Goal: Transaction & Acquisition: Download file/media

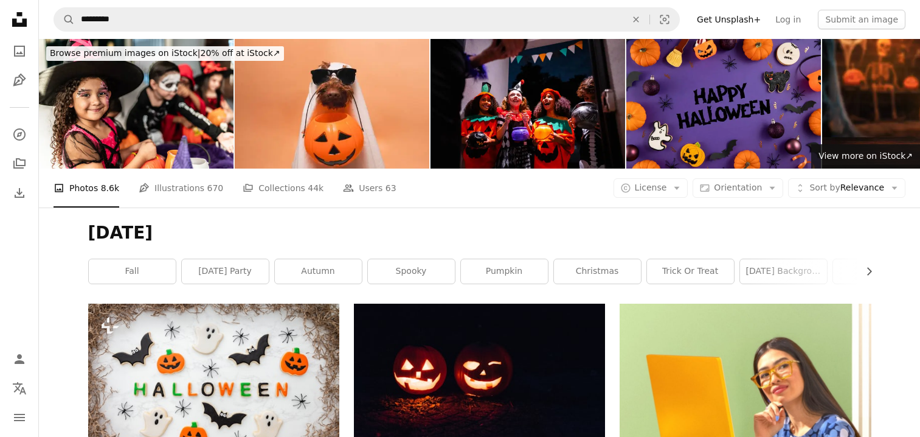
scroll to position [6080, 0]
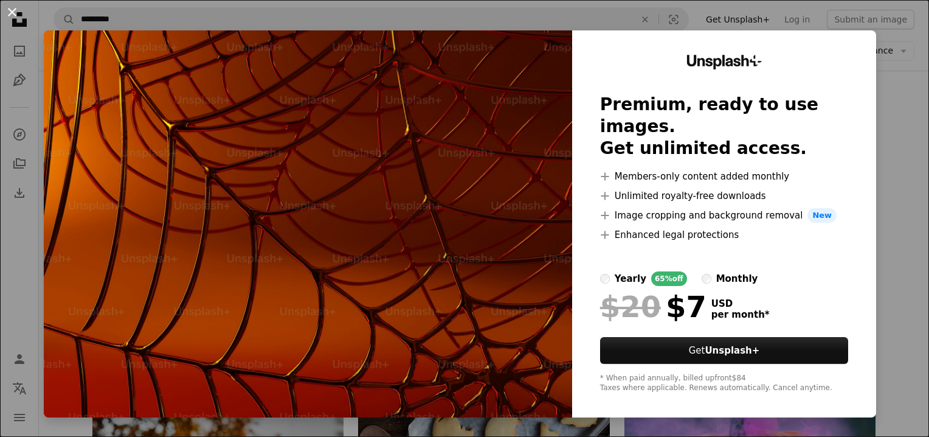
click at [12, 12] on button "An X shape" at bounding box center [12, 12] width 15 height 15
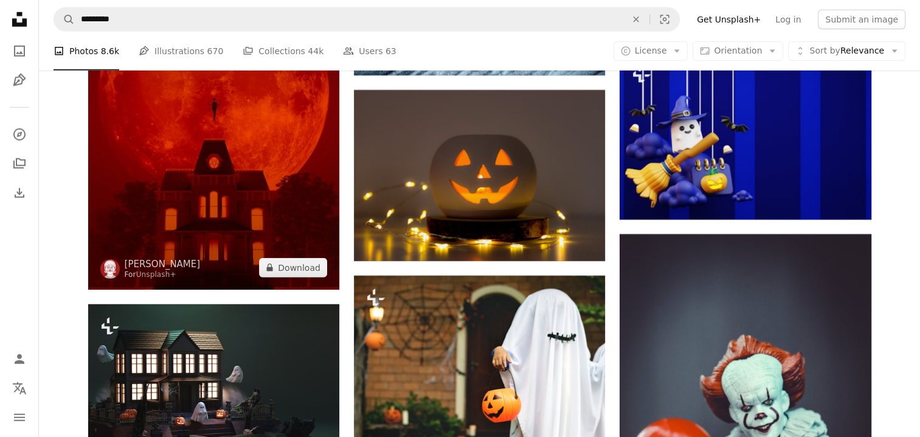
scroll to position [21888, 0]
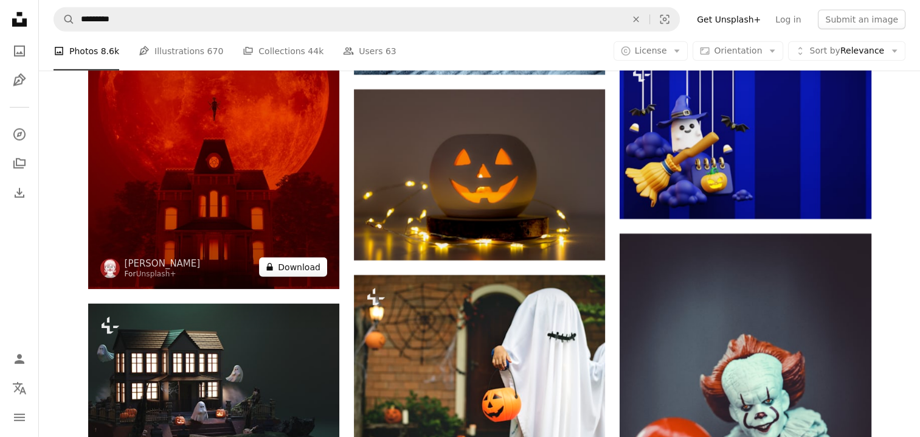
click at [299, 270] on button "A lock Download" at bounding box center [293, 266] width 68 height 19
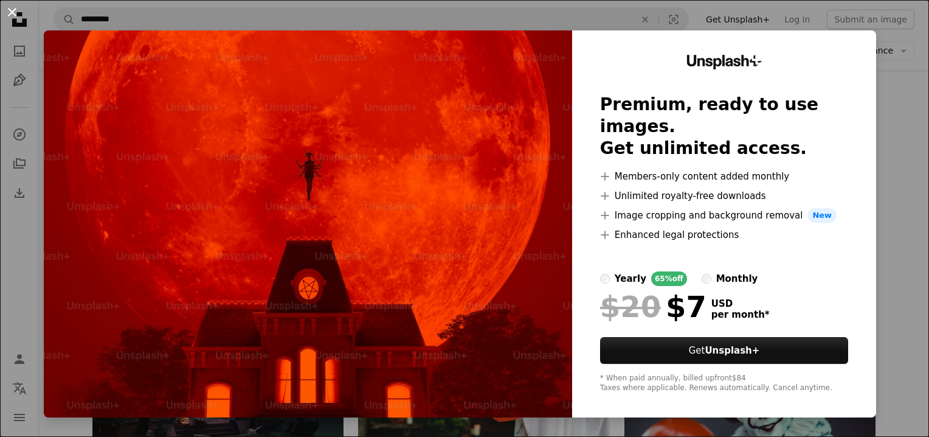
click at [13, 18] on button "An X shape" at bounding box center [12, 12] width 15 height 15
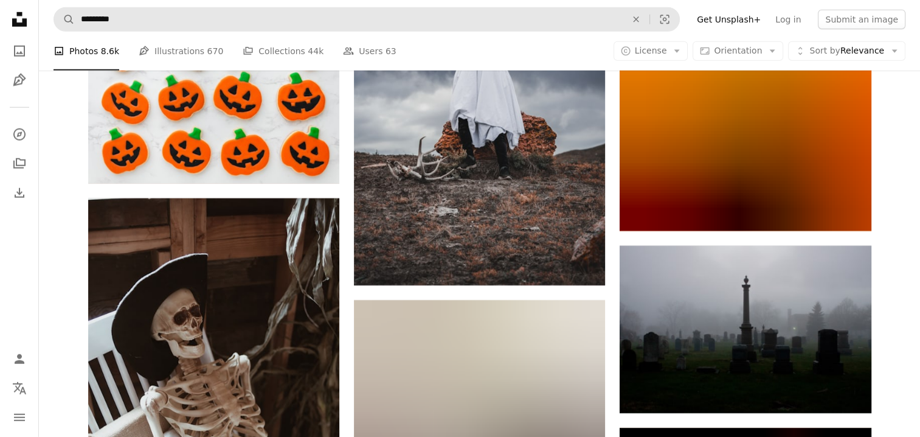
scroll to position [35264, 0]
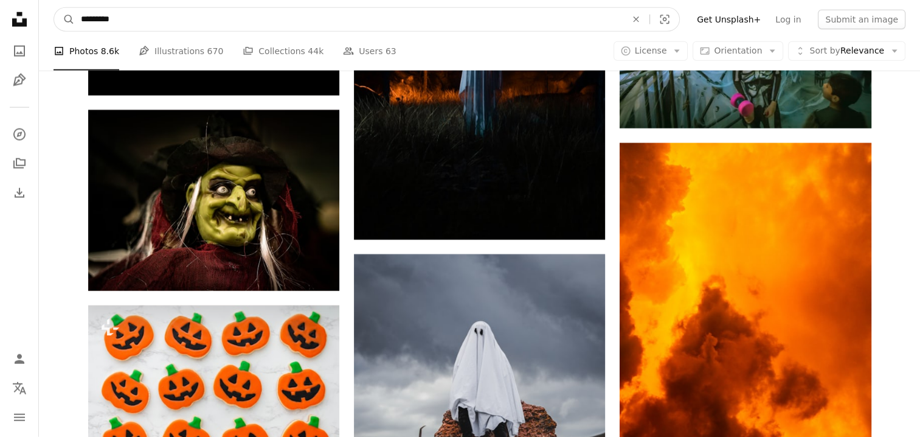
click at [136, 18] on input "*********" at bounding box center [349, 19] width 548 height 23
type input "**********"
click at [54, 8] on button "A magnifying glass" at bounding box center [64, 19] width 21 height 23
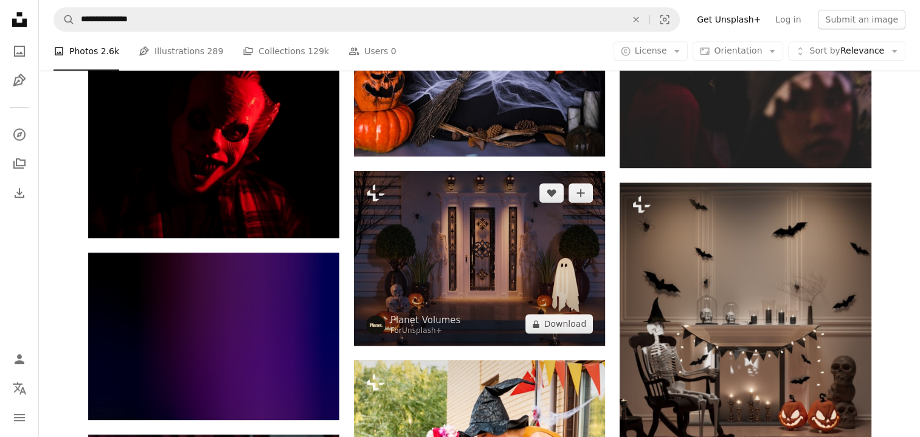
scroll to position [851, 0]
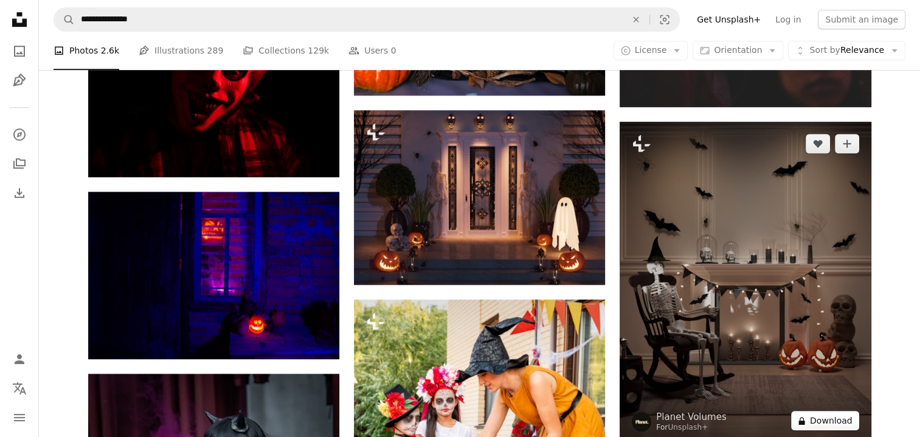
click at [812, 422] on button "A lock Download" at bounding box center [825, 419] width 68 height 19
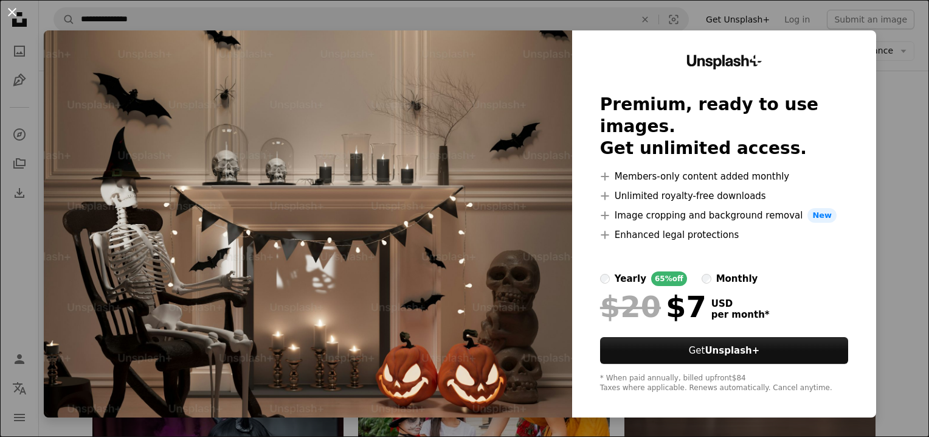
click at [12, 7] on button "An X shape" at bounding box center [12, 12] width 15 height 15
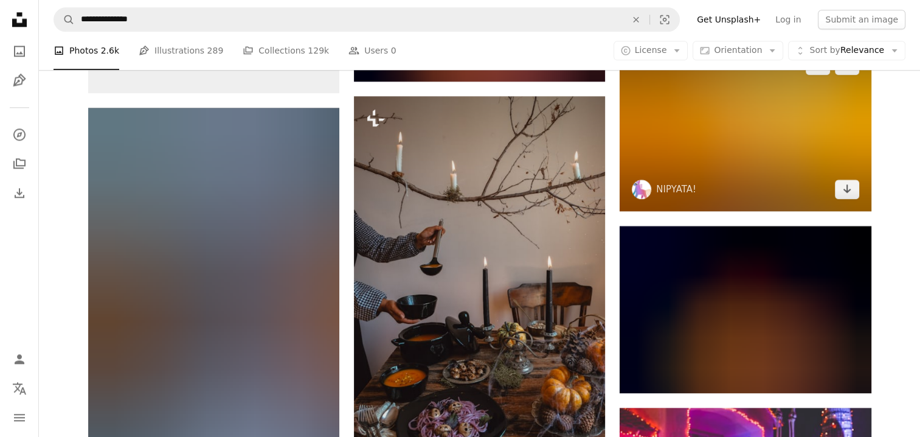
scroll to position [1642, 0]
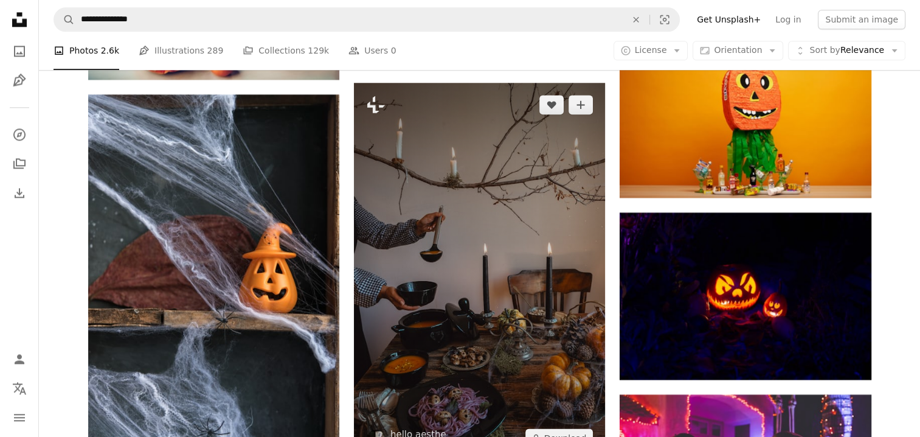
click at [473, 241] on img at bounding box center [479, 271] width 251 height 377
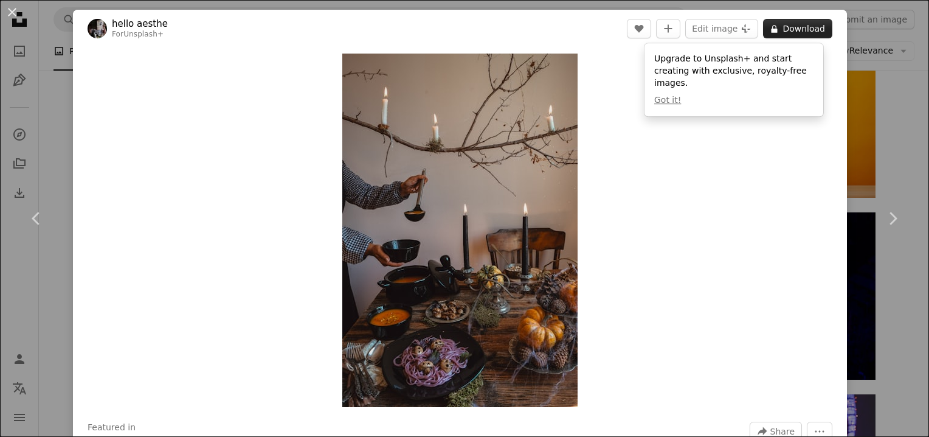
click at [781, 30] on button "A lock Download" at bounding box center [797, 28] width 69 height 19
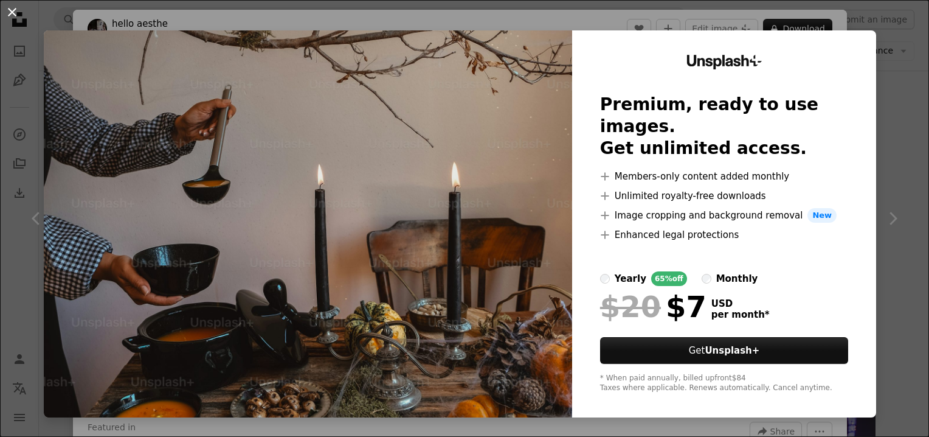
click at [12, 13] on button "An X shape" at bounding box center [12, 12] width 15 height 15
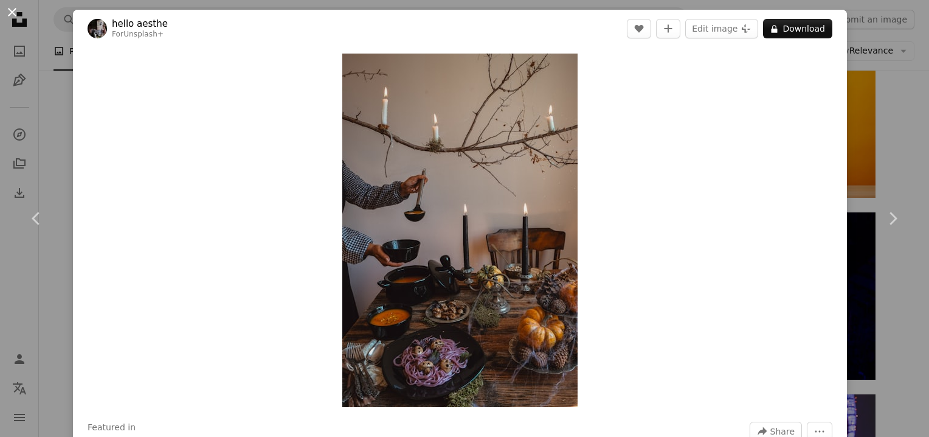
click at [17, 13] on button "An X shape" at bounding box center [12, 12] width 15 height 15
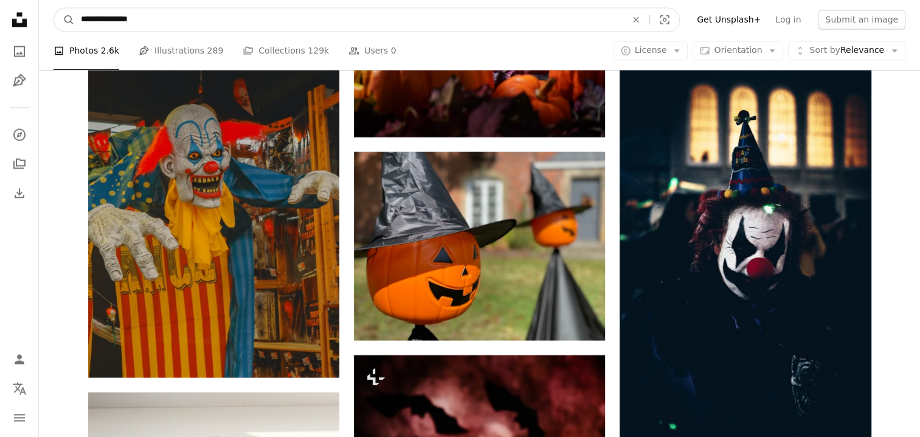
scroll to position [11265, 0]
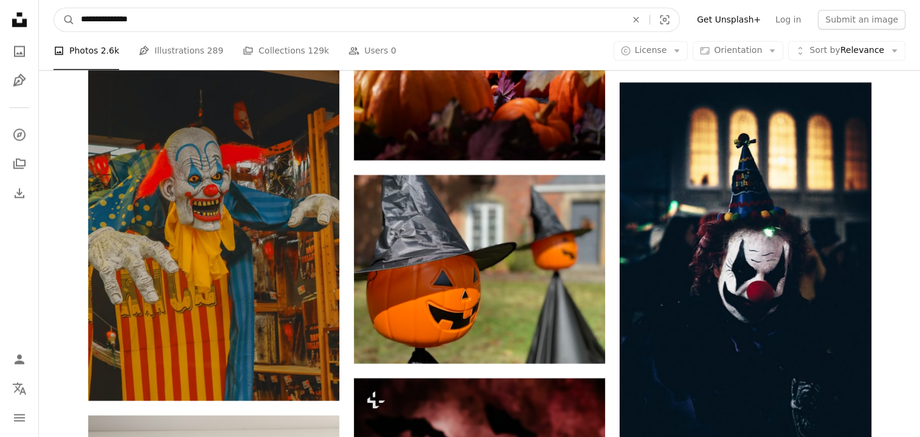
drag, startPoint x: 162, startPoint y: 16, endPoint x: -2, endPoint y: 7, distance: 164.4
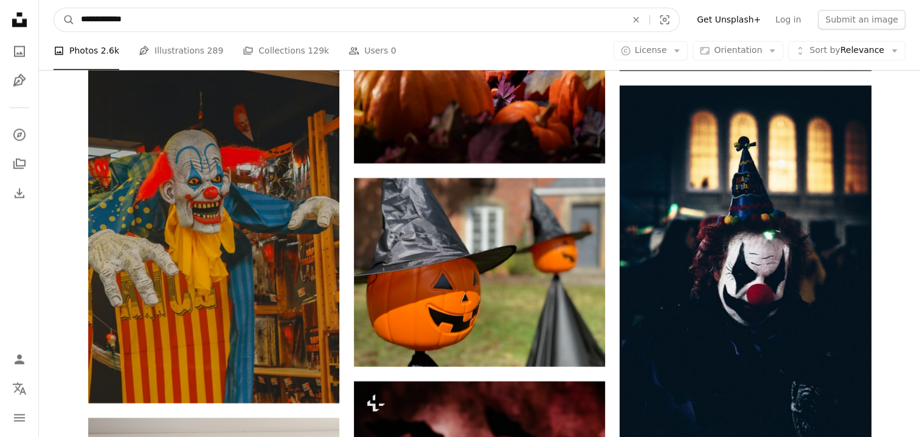
type input "**********"
click at [54, 8] on button "A magnifying glass" at bounding box center [64, 19] width 21 height 23
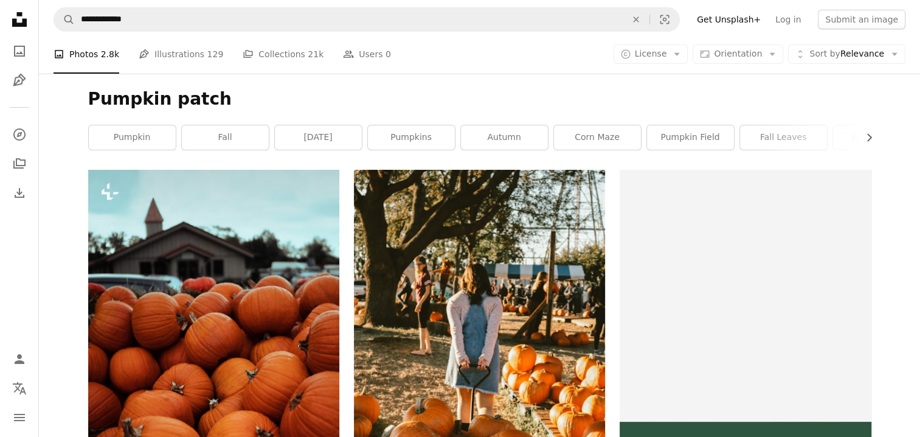
scroll to position [182, 0]
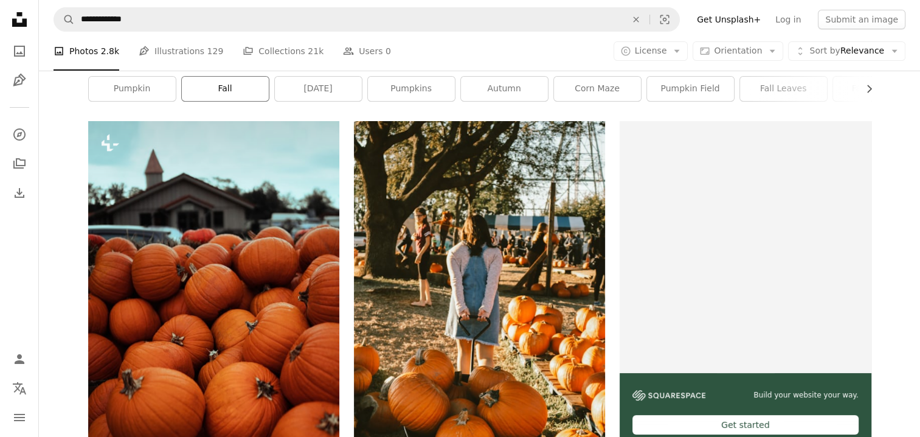
click at [220, 93] on link "fall" at bounding box center [225, 89] width 87 height 24
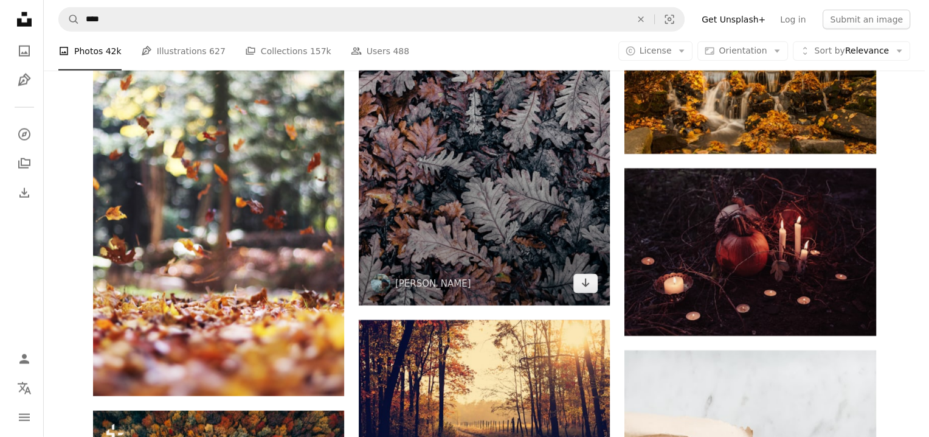
scroll to position [2797, 0]
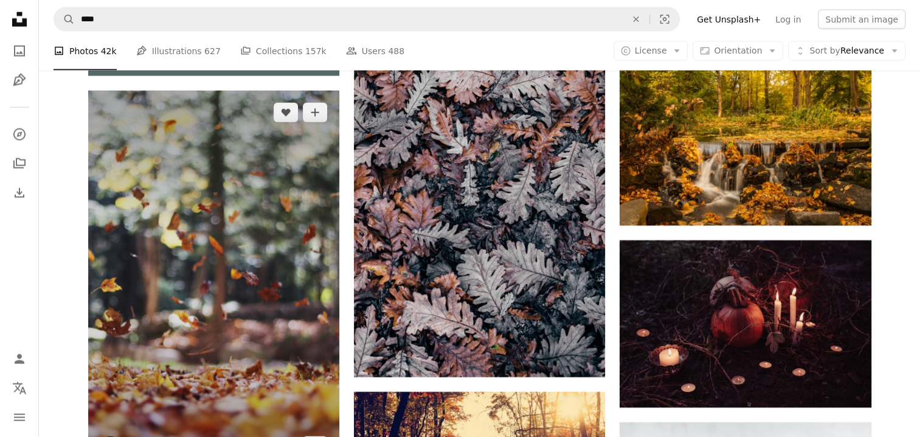
click at [207, 204] on img at bounding box center [213, 279] width 251 height 377
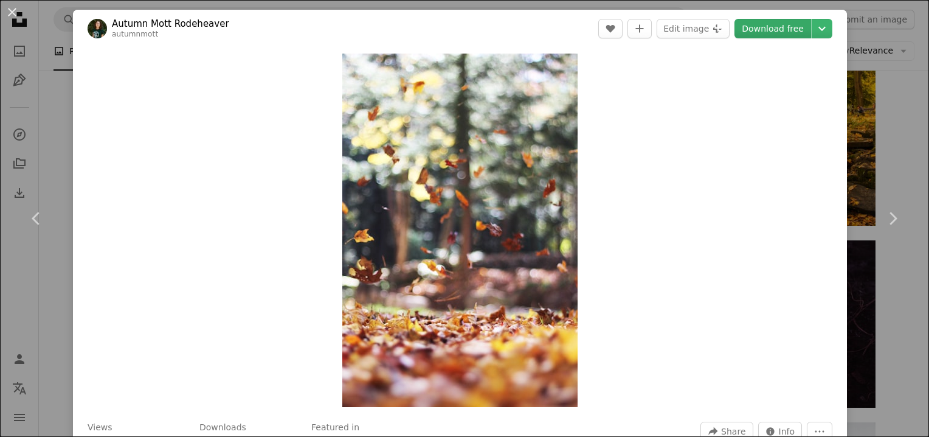
click at [757, 27] on link "Download free" at bounding box center [772, 28] width 77 height 19
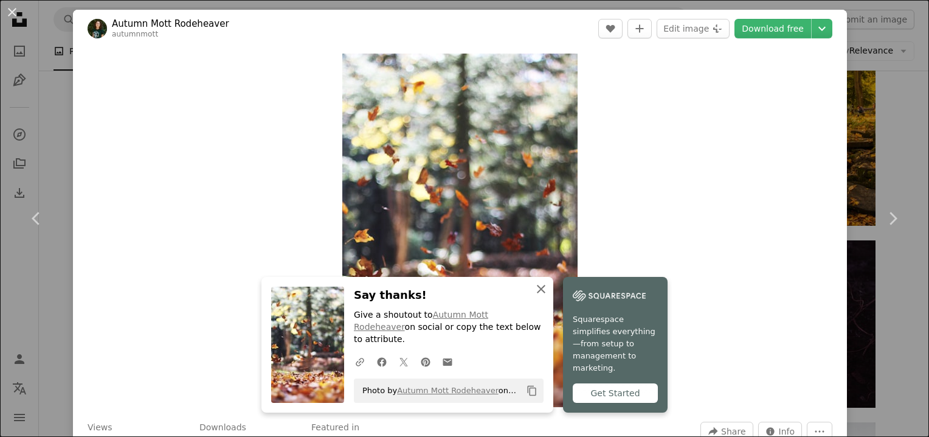
click at [534, 296] on icon "An X shape" at bounding box center [541, 289] width 15 height 15
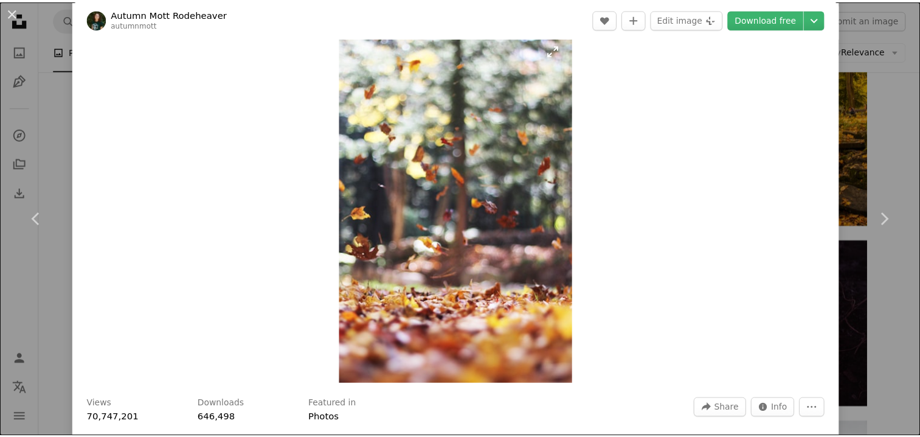
scroll to position [61, 0]
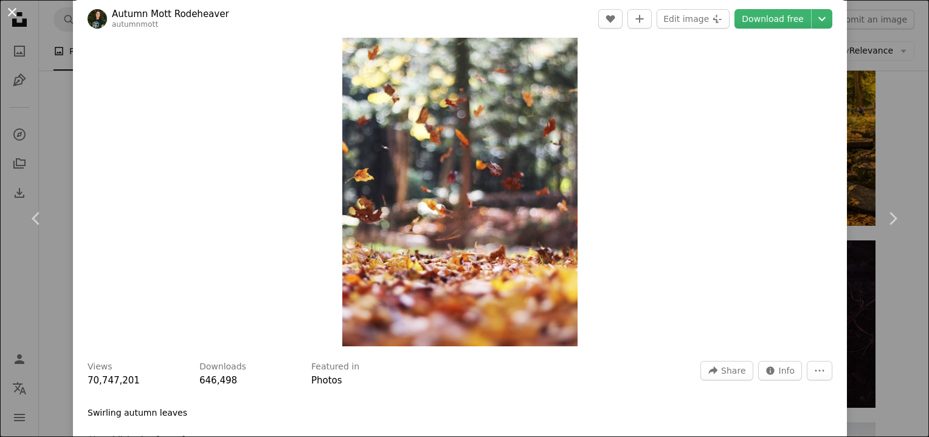
click at [10, 13] on button "An X shape" at bounding box center [12, 12] width 15 height 15
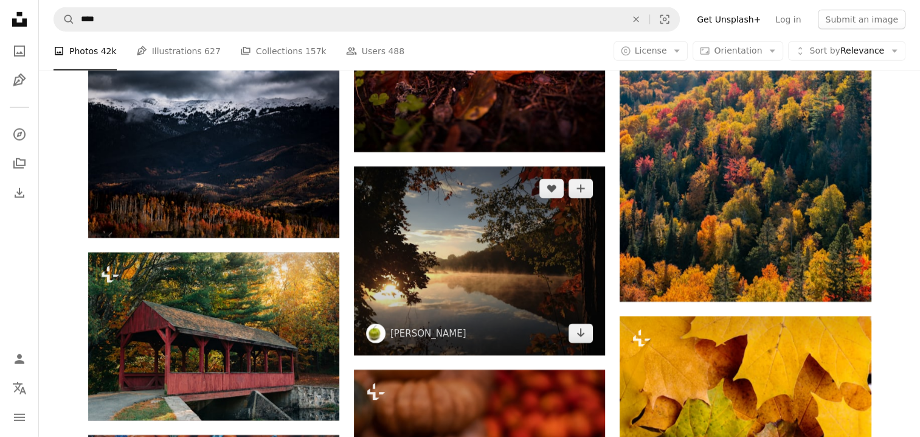
scroll to position [8208, 0]
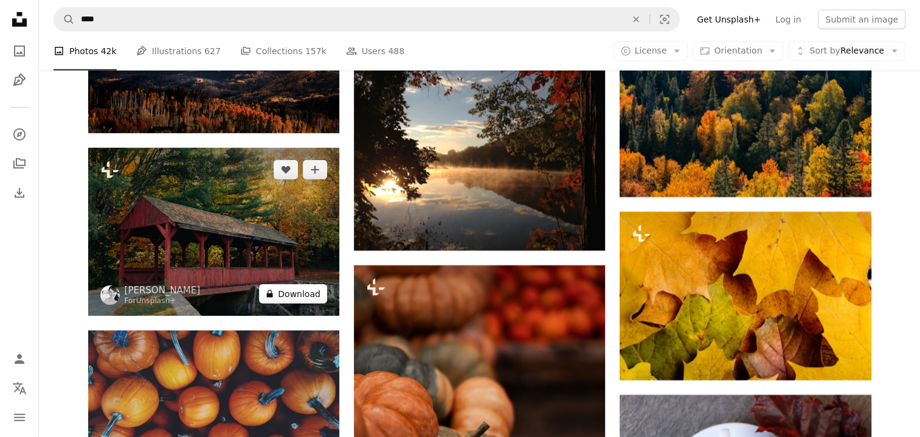
click at [300, 287] on button "A lock Download" at bounding box center [293, 293] width 68 height 19
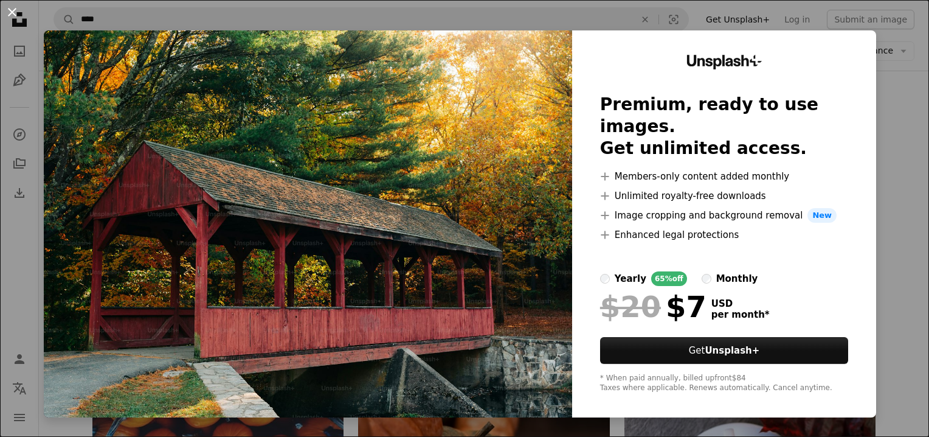
click at [15, 15] on button "An X shape" at bounding box center [12, 12] width 15 height 15
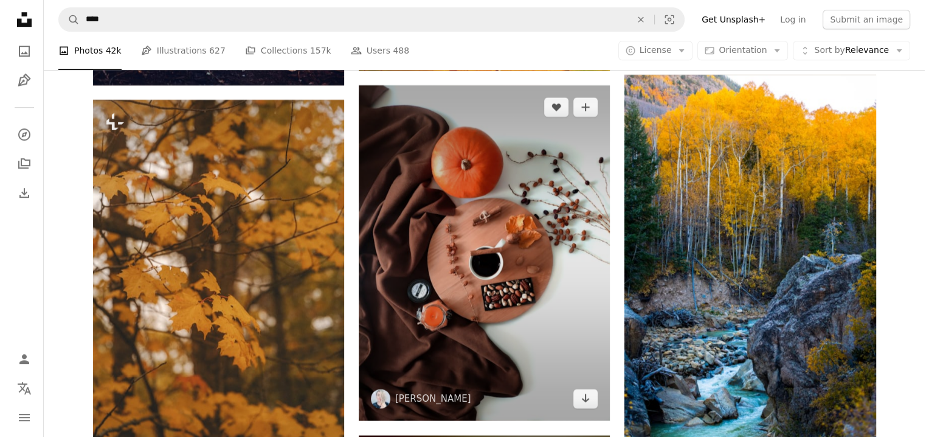
scroll to position [10154, 0]
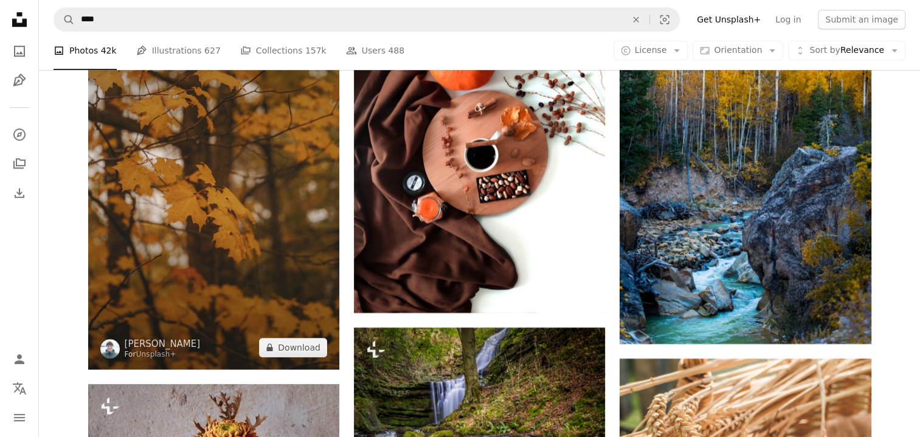
click at [172, 181] on img at bounding box center [213, 180] width 251 height 377
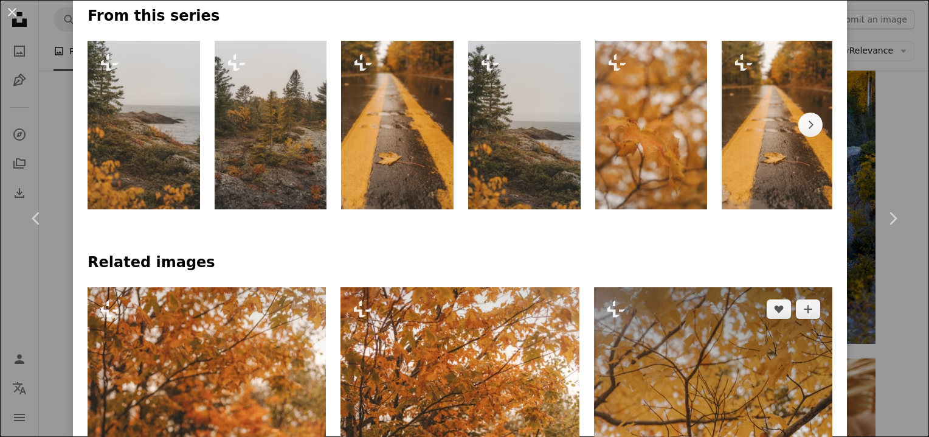
scroll to position [365, 0]
